Goal: Navigation & Orientation: Find specific page/section

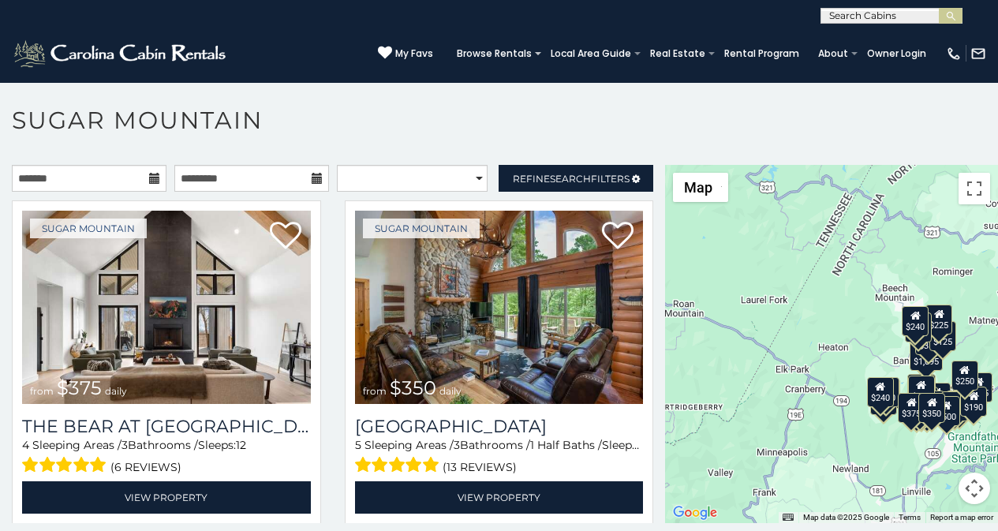
scroll to position [48, 0]
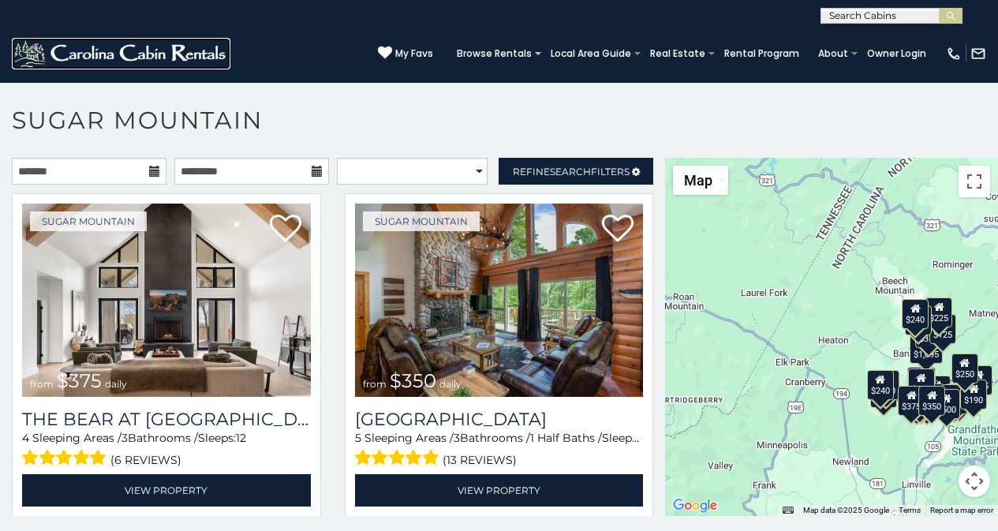
click at [32, 47] on img at bounding box center [121, 54] width 219 height 32
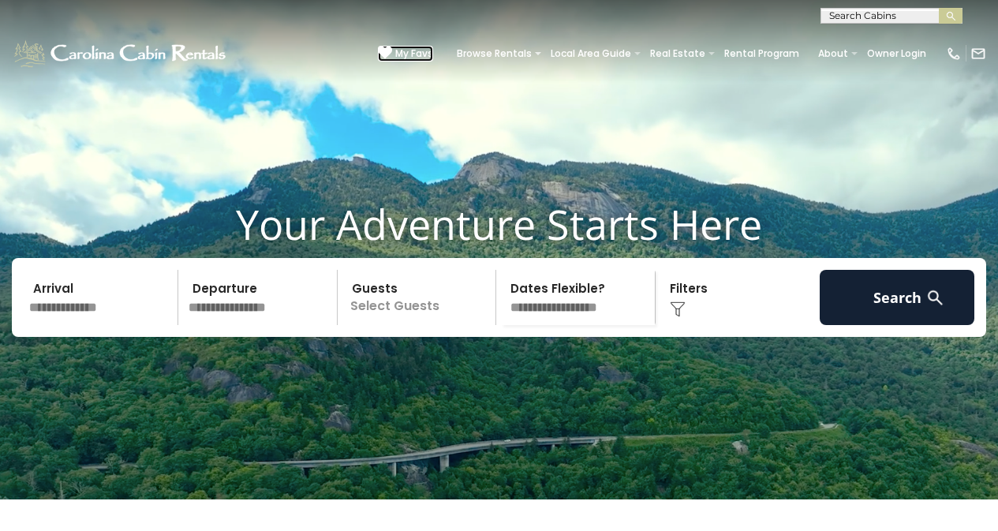
click at [392, 47] on icon at bounding box center [385, 53] width 14 height 14
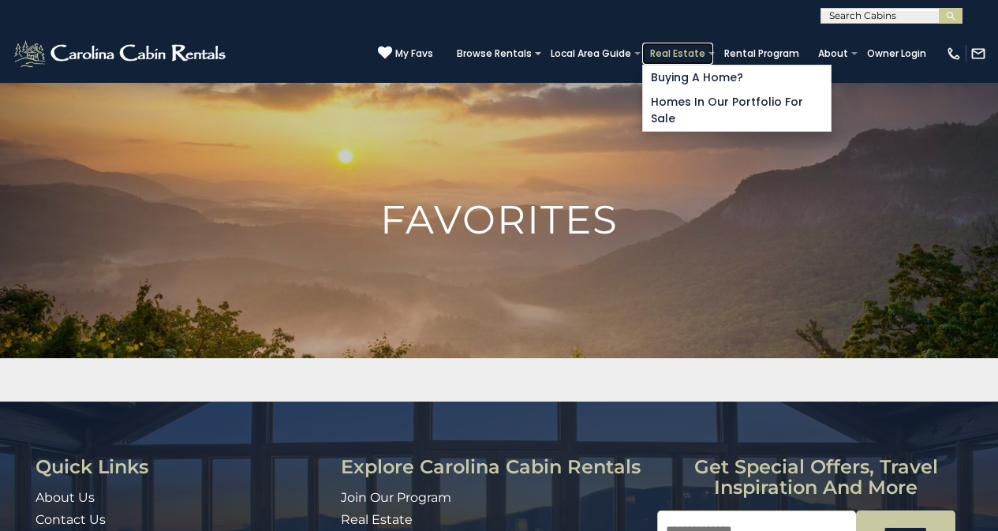
click at [697, 46] on link "Real Estate" at bounding box center [677, 54] width 71 height 22
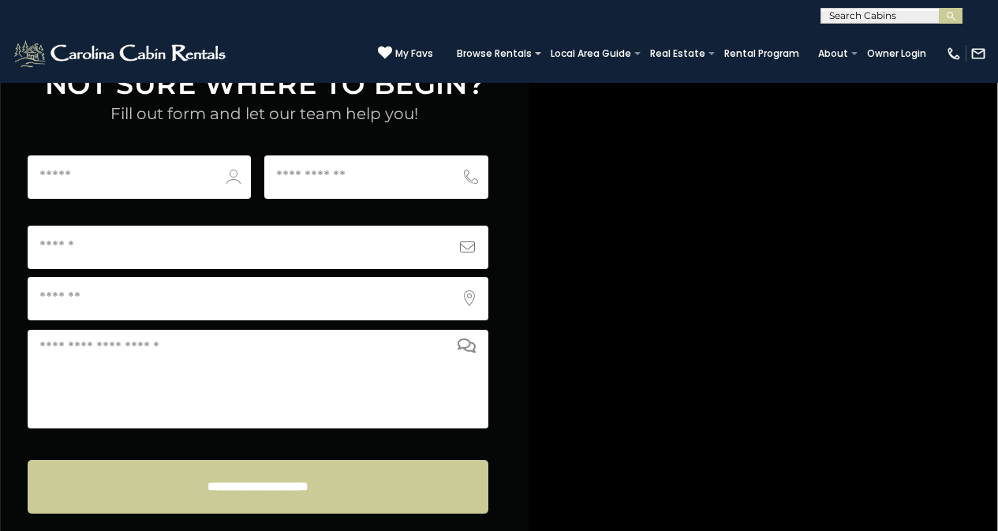
scroll to position [6189, 0]
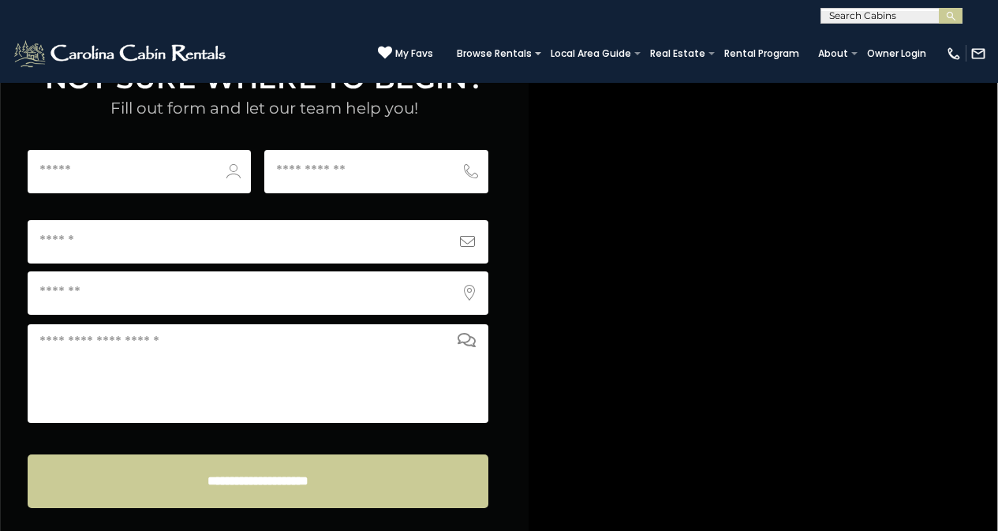
click at [19, 51] on img at bounding box center [121, 54] width 219 height 32
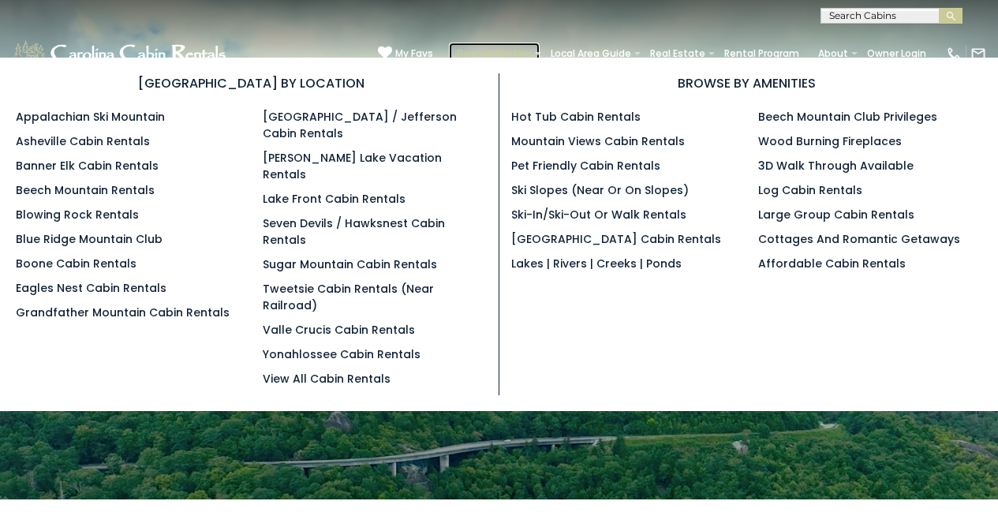
click at [536, 45] on link "Browse Rentals" at bounding box center [494, 54] width 91 height 22
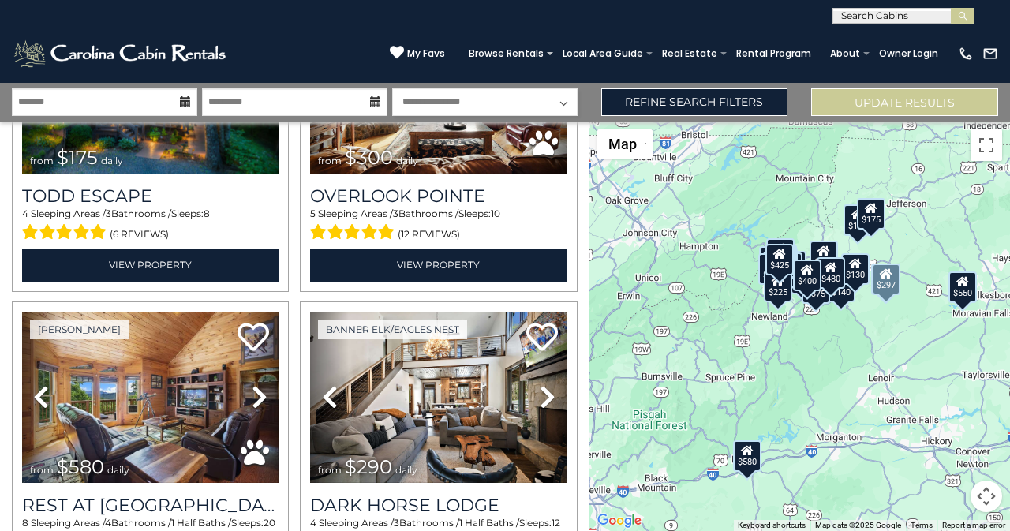
scroll to position [493, 0]
